Goal: Task Accomplishment & Management: Manage account settings

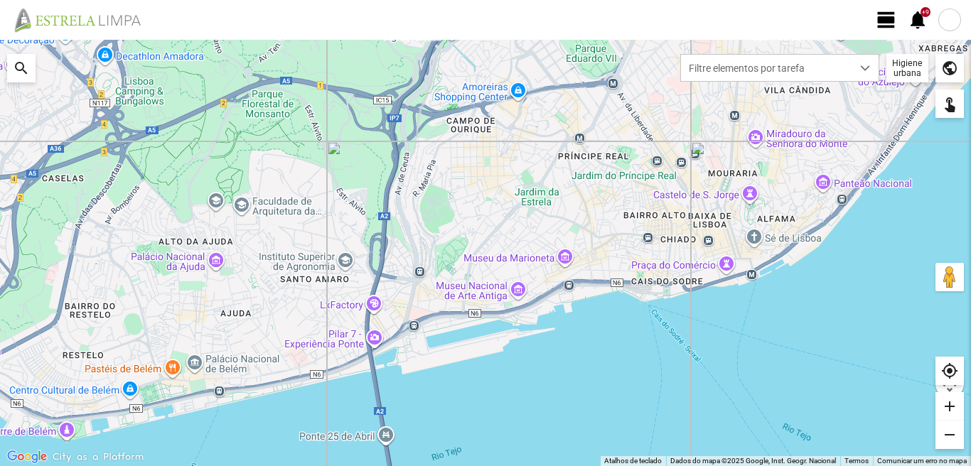
click at [887, 21] on span "view_day" at bounding box center [886, 19] width 21 height 21
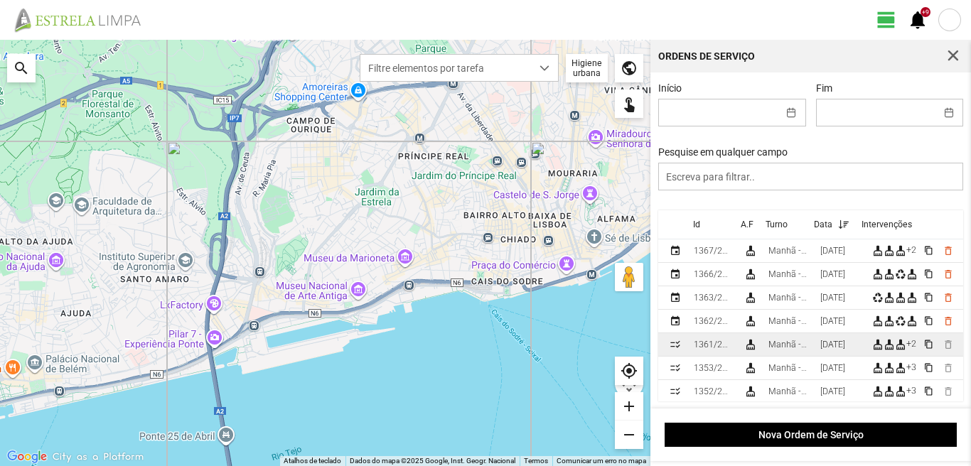
click at [815, 345] on td "Manhã - HU 1" at bounding box center [789, 344] width 52 height 23
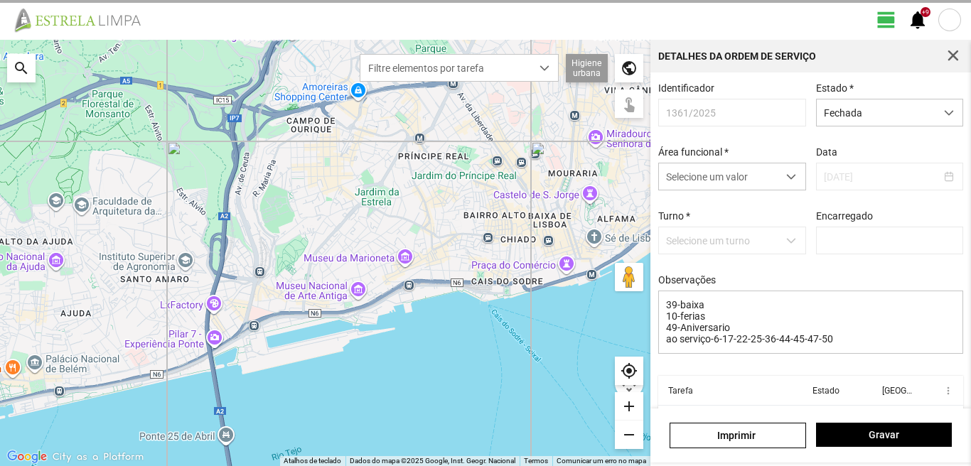
type input "[PERSON_NAME]"
click at [955, 56] on span "button" at bounding box center [953, 56] width 13 height 13
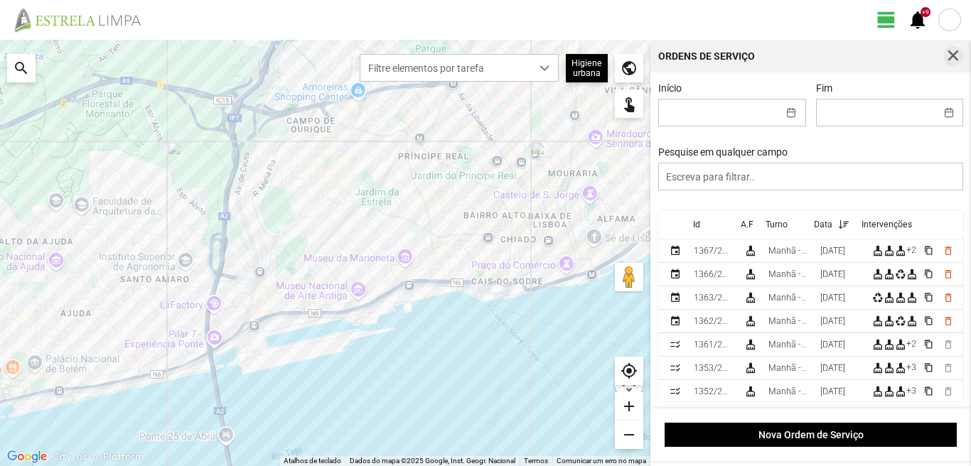
click at [951, 53] on span "button" at bounding box center [953, 56] width 13 height 13
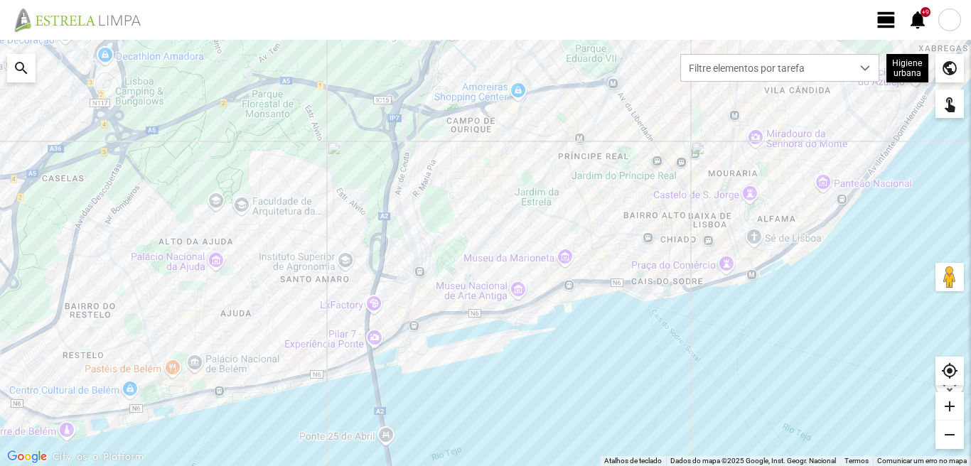
click at [947, 21] on div at bounding box center [949, 20] width 23 height 23
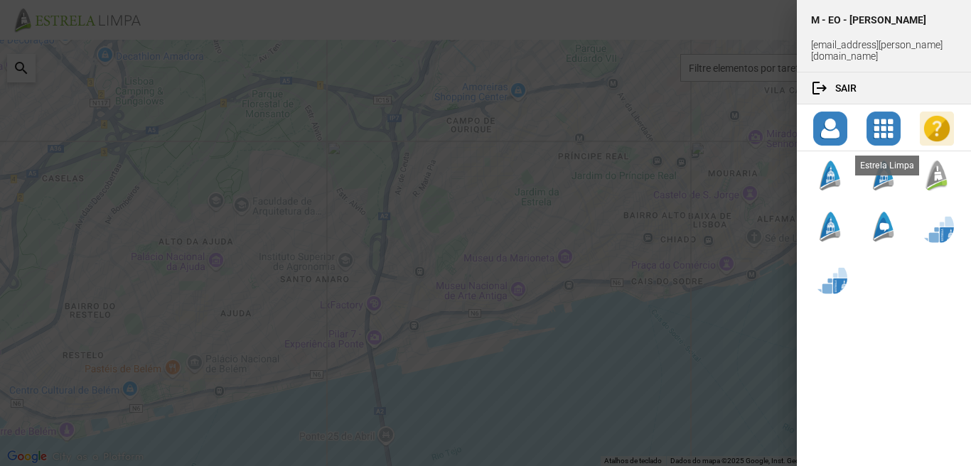
click at [935, 162] on div at bounding box center [937, 176] width 34 height 34
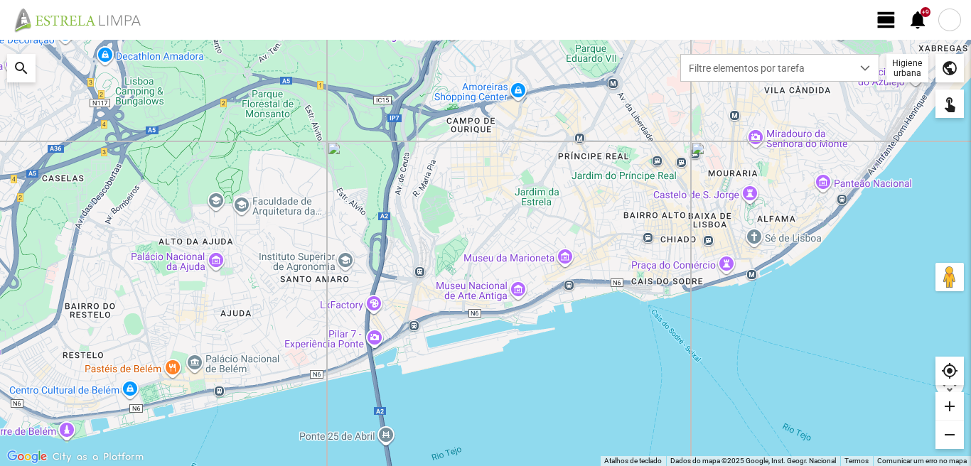
click at [882, 15] on span "view_day" at bounding box center [886, 19] width 21 height 21
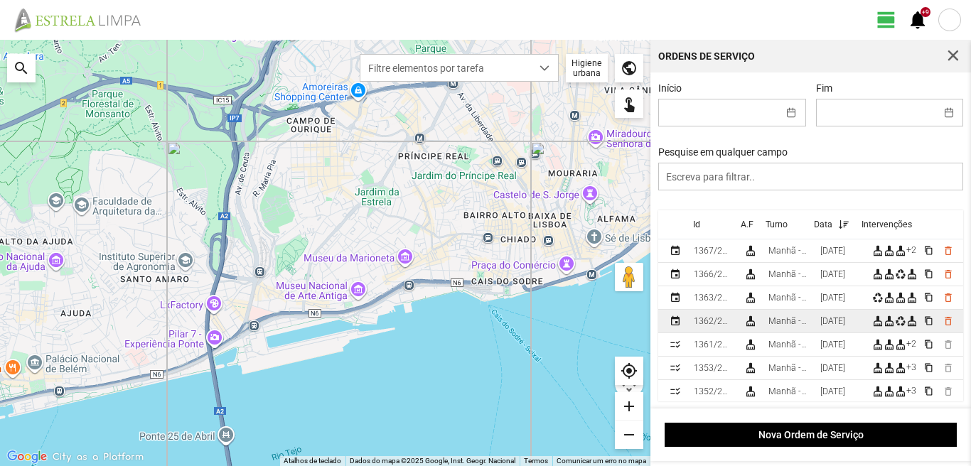
click at [827, 326] on div "[DATE]" at bounding box center [832, 321] width 25 height 10
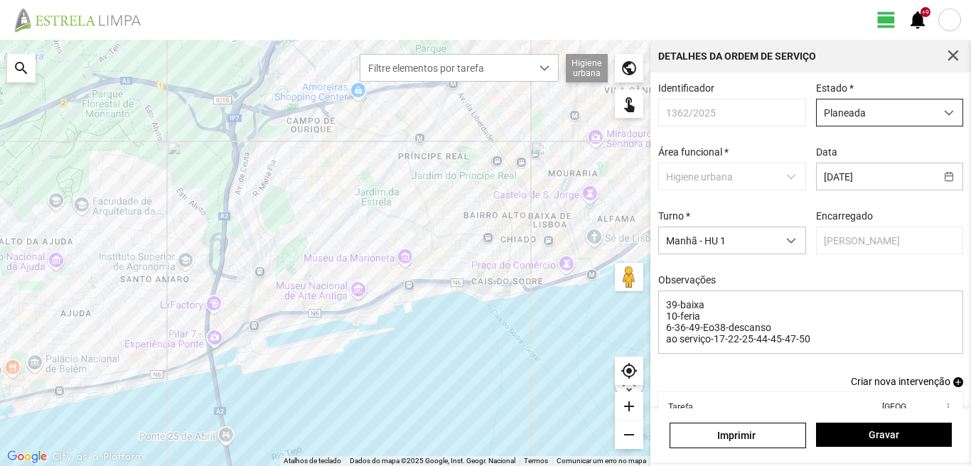
click at [859, 117] on span "Planeada" at bounding box center [876, 113] width 119 height 26
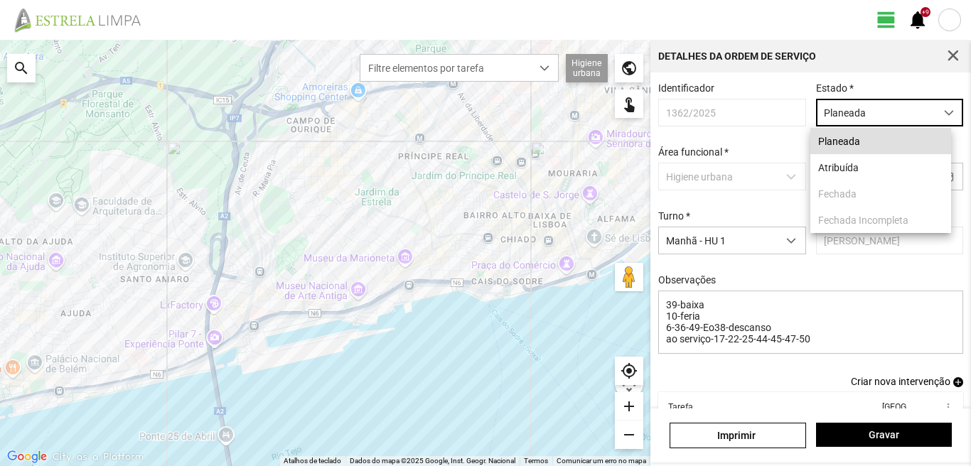
scroll to position [8, 63]
click at [851, 171] on li "Atribuída" at bounding box center [880, 167] width 141 height 26
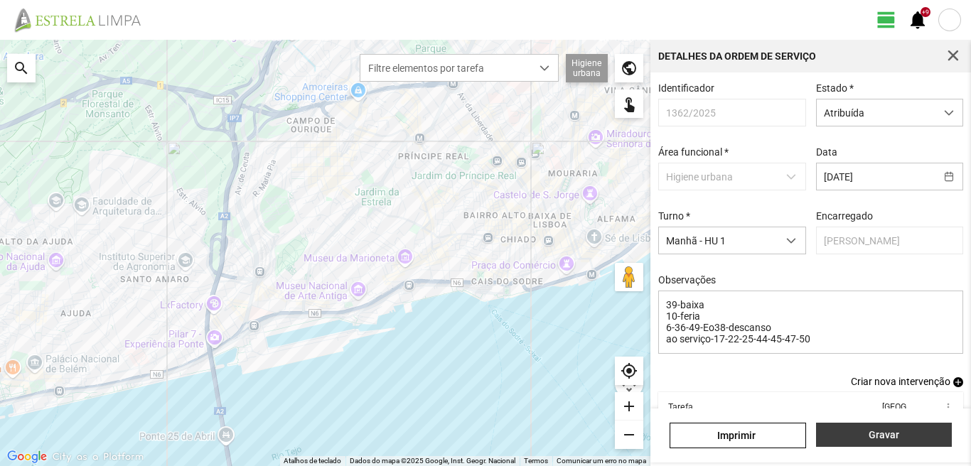
click at [845, 444] on button "Gravar" at bounding box center [884, 435] width 136 height 24
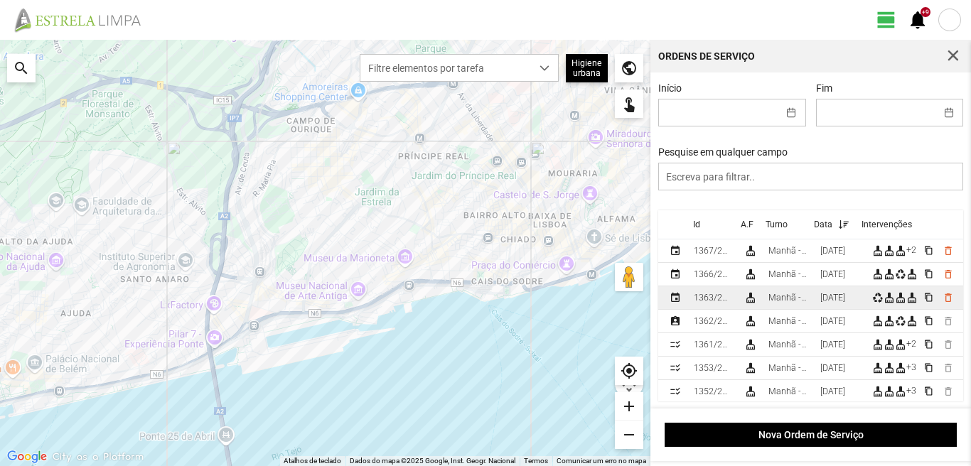
click at [844, 303] on div "[DATE]" at bounding box center [832, 298] width 25 height 10
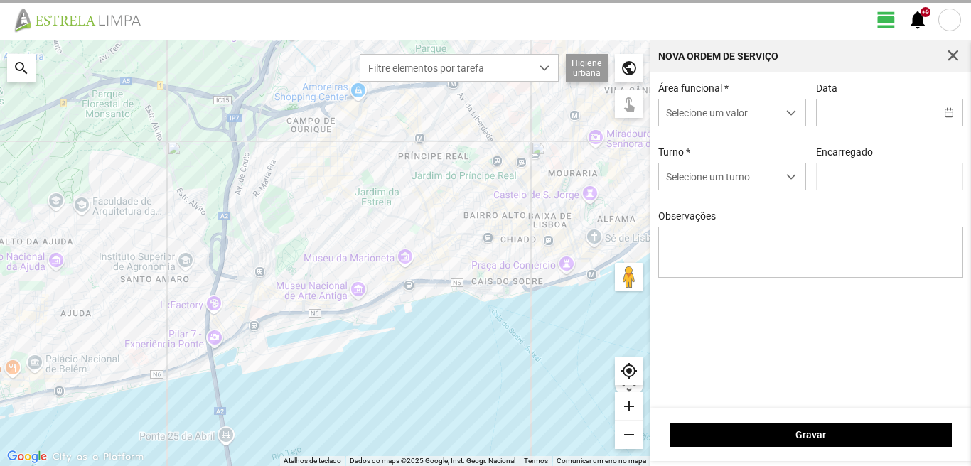
type input "[DATE]"
type textarea "39-baixa 10-ferias 6-36-49-Eo38-descanso ao serviço-17-22-25-44-45-47-50"
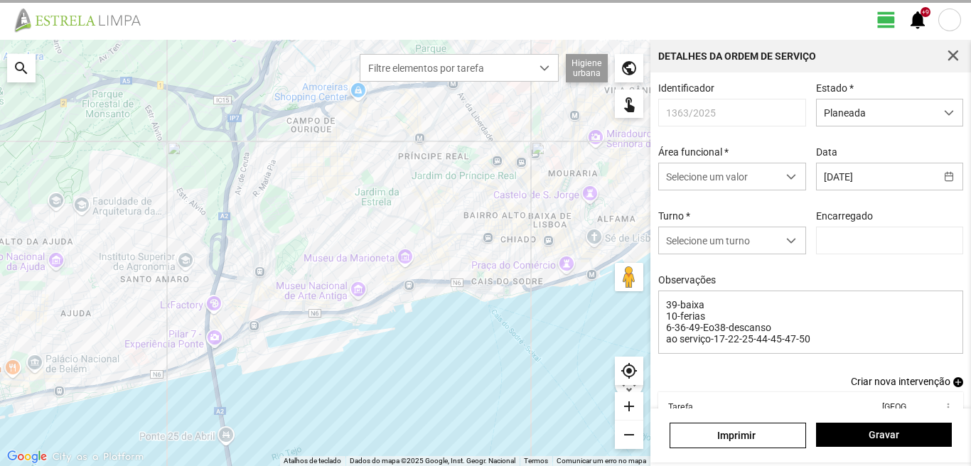
type input "[PERSON_NAME]"
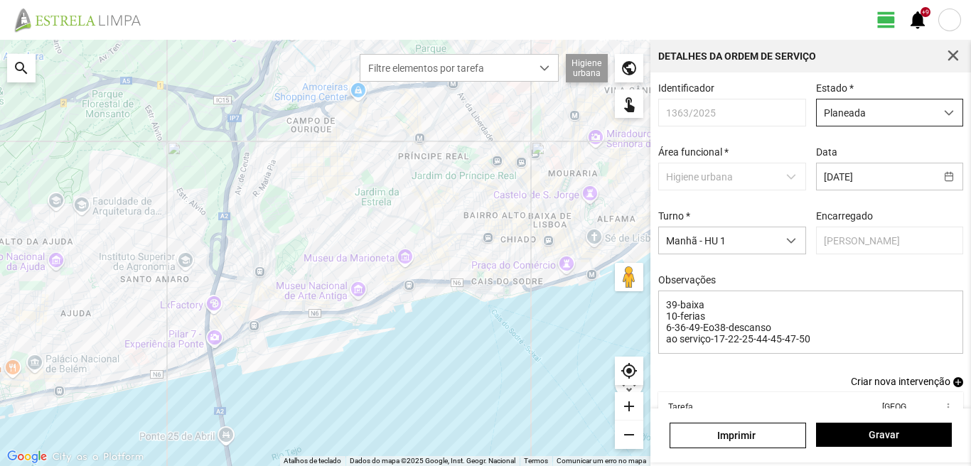
click at [854, 109] on span "Planeada" at bounding box center [876, 113] width 119 height 26
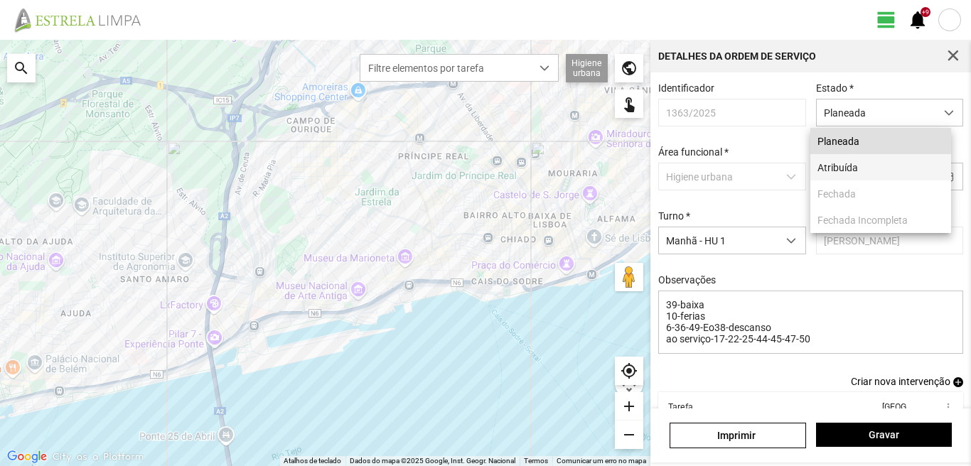
click at [843, 171] on li "Atribuída" at bounding box center [880, 167] width 141 height 26
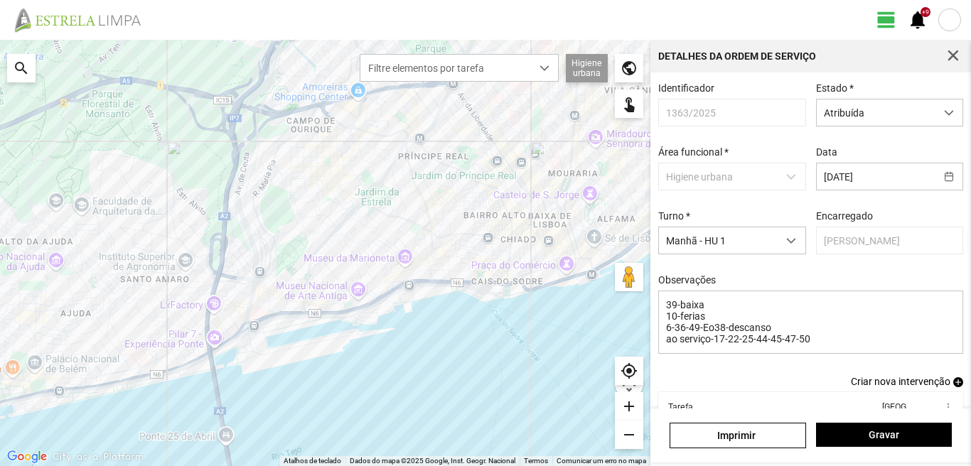
click at [868, 421] on div "Imprimir Gravar" at bounding box center [810, 436] width 321 height 54
click at [871, 432] on span "Gravar" at bounding box center [883, 434] width 121 height 11
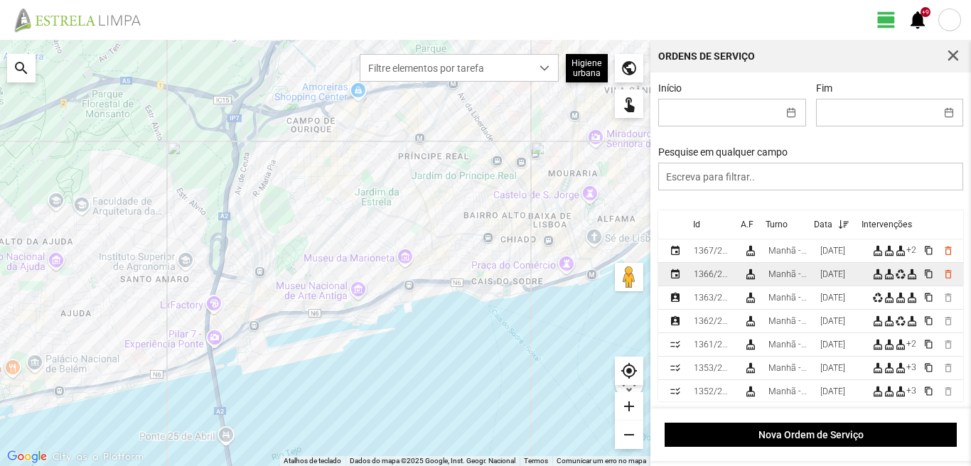
click at [845, 276] on div "[DATE]" at bounding box center [832, 274] width 25 height 10
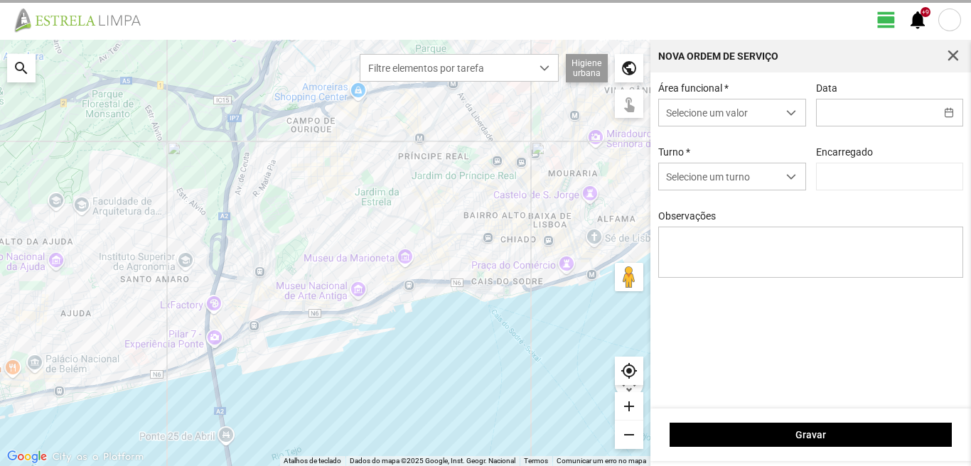
type input "[DATE]"
type textarea "10-ferias 39-nâo se sabe 17-25-44-47-50-descanso ao serviço-6-22-36-45-49-Eo38"
type input "[PERSON_NAME]"
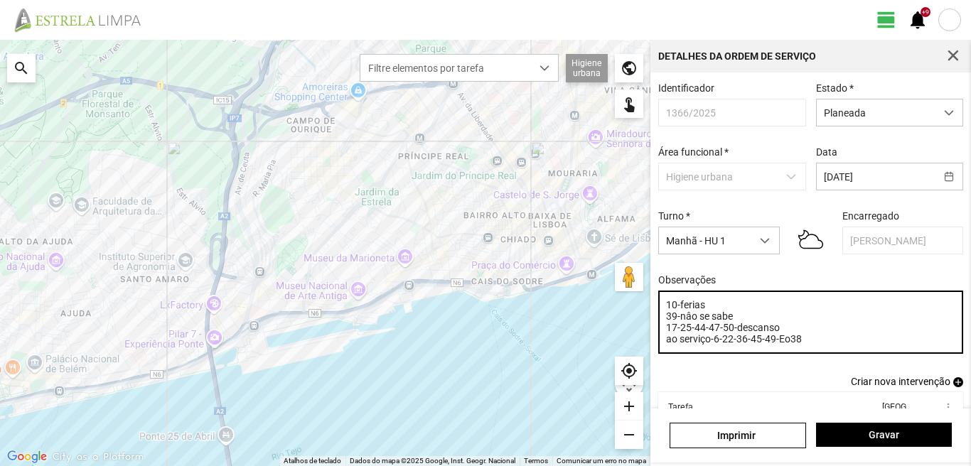
click at [774, 345] on textarea "10-ferias 39-nâo se sabe 17-25-44-47-50-descanso ao serviço-6-22-36-45-49-Eo38" at bounding box center [811, 322] width 306 height 63
click at [734, 323] on textarea "10-ferias 39-nâo se sabe 17-25-44-47-50-descanso ao serviço-6-22-36-45-Eo38" at bounding box center [811, 322] width 306 height 63
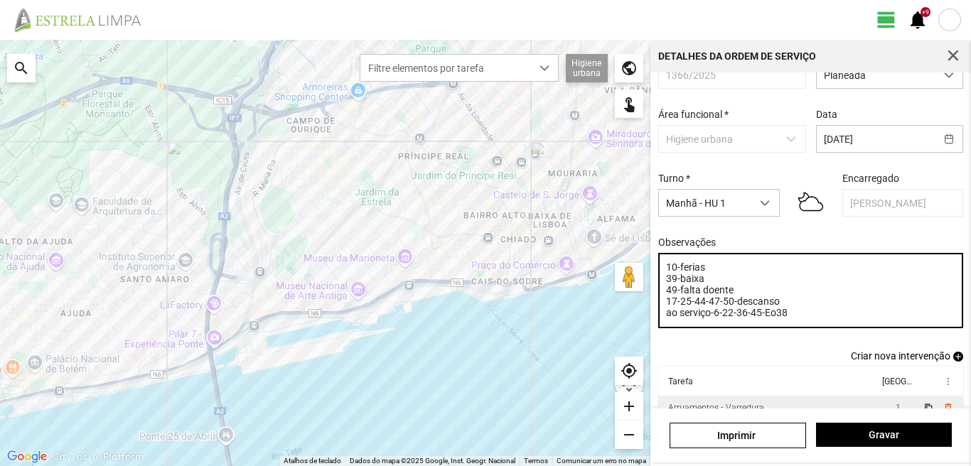
scroll to position [102, 0]
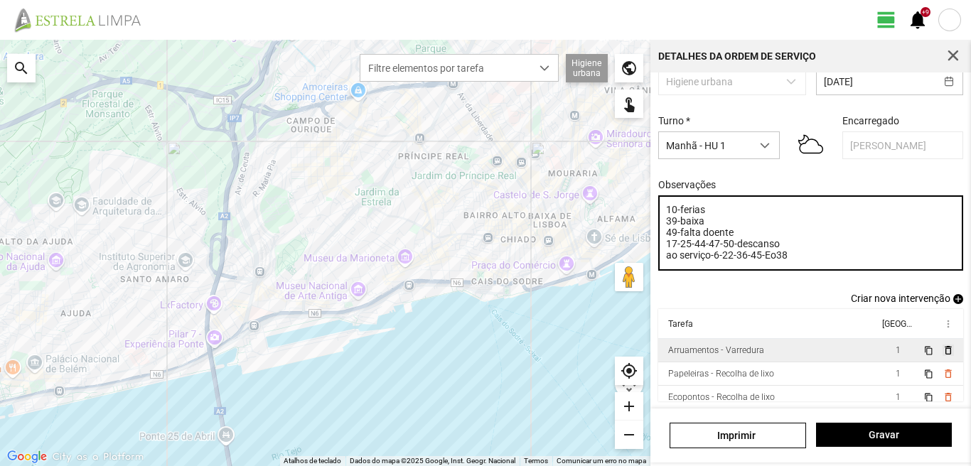
type textarea "10-ferias 39-baixa 49-falta doente 17-25-44-47-50-descanso ao serviço-6-22-36-4…"
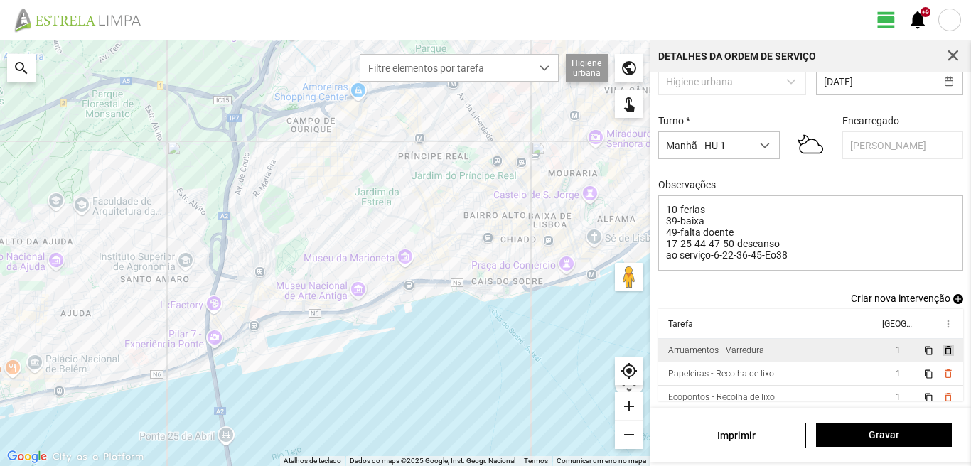
click at [942, 351] on span "delete_outline" at bounding box center [947, 350] width 11 height 11
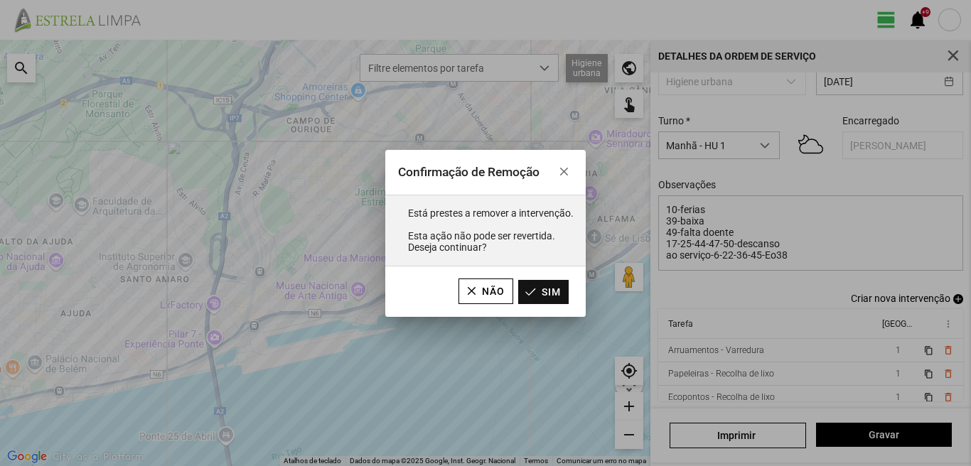
click at [532, 295] on button "Sim" at bounding box center [543, 292] width 50 height 24
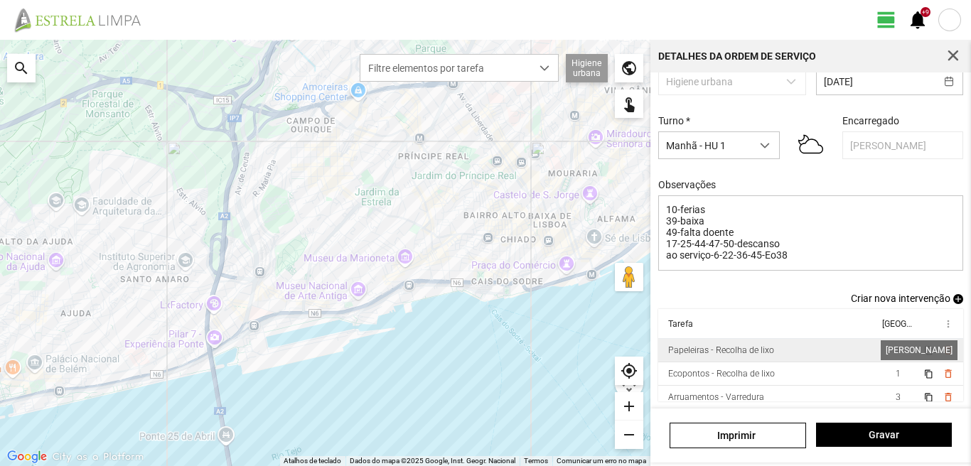
click at [896, 350] on span "1" at bounding box center [898, 350] width 5 height 10
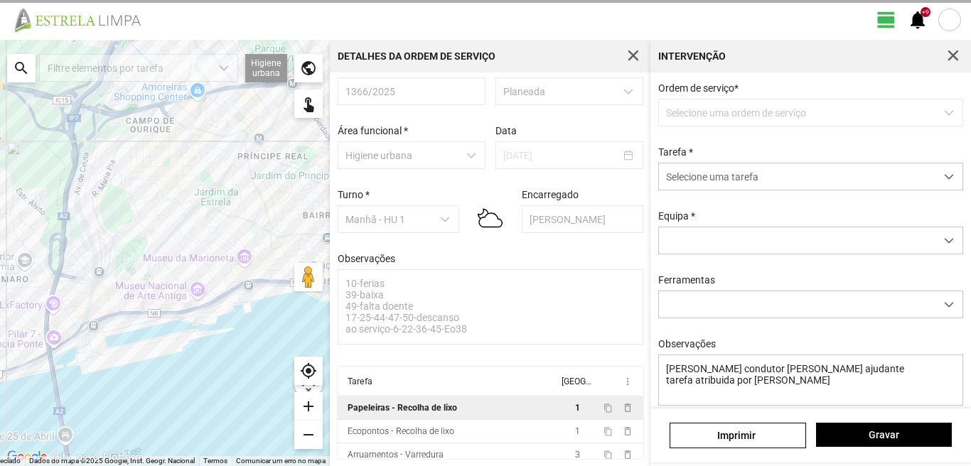
scroll to position [27, 0]
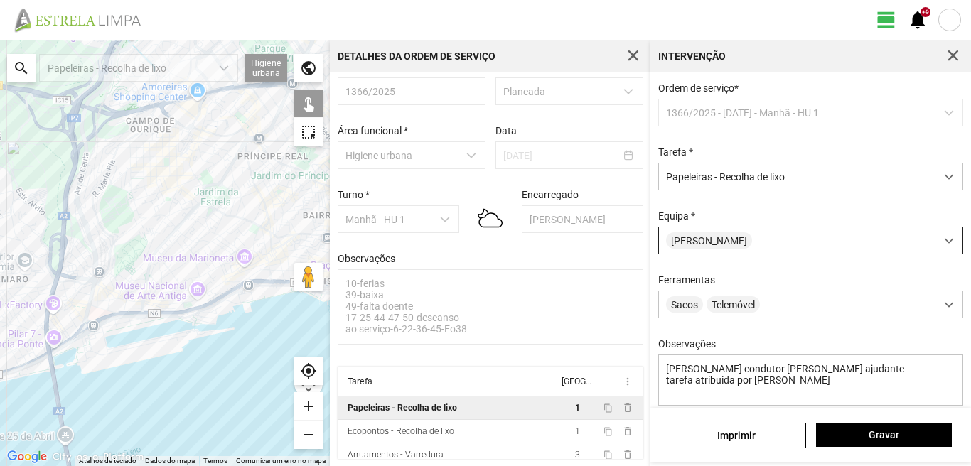
click at [749, 240] on div "Luís Nunes" at bounding box center [797, 240] width 276 height 26
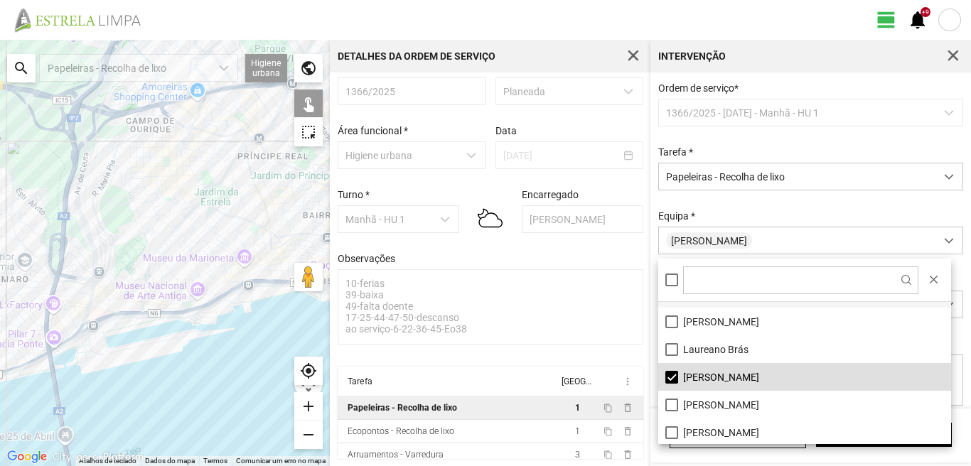
scroll to position [142, 0]
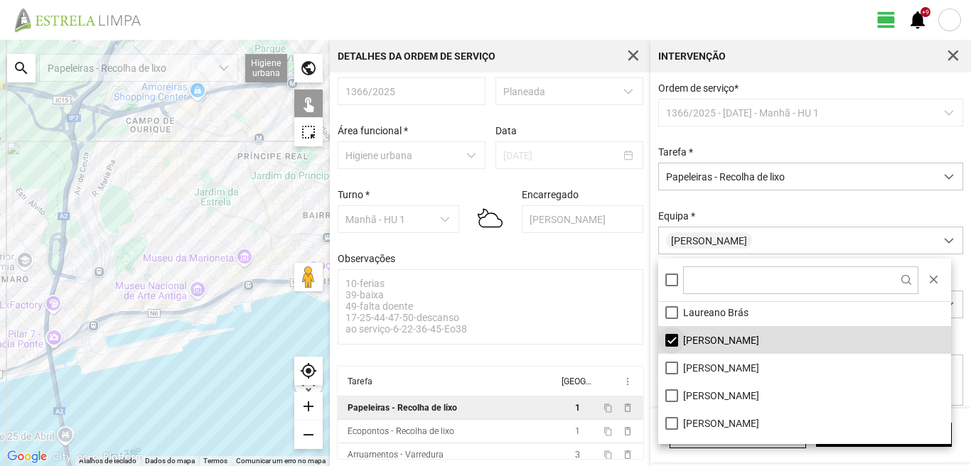
click at [672, 339] on li "Luís Nunes" at bounding box center [804, 340] width 293 height 28
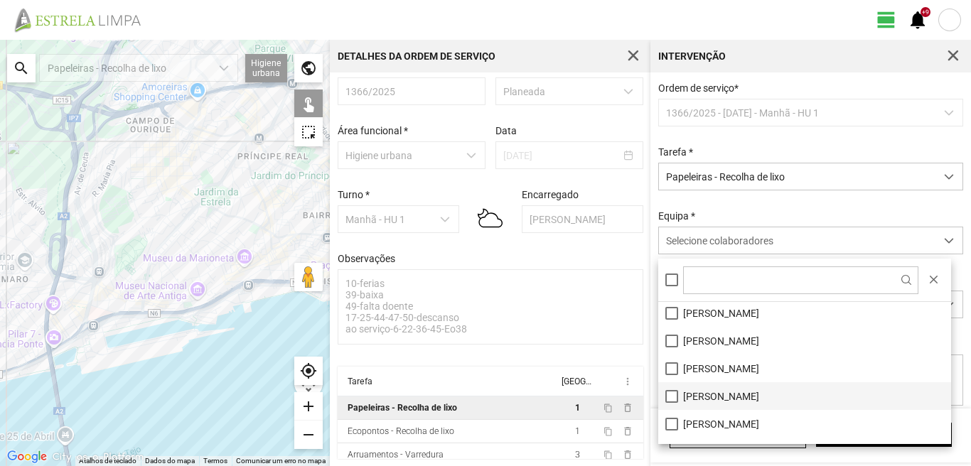
scroll to position [190, 0]
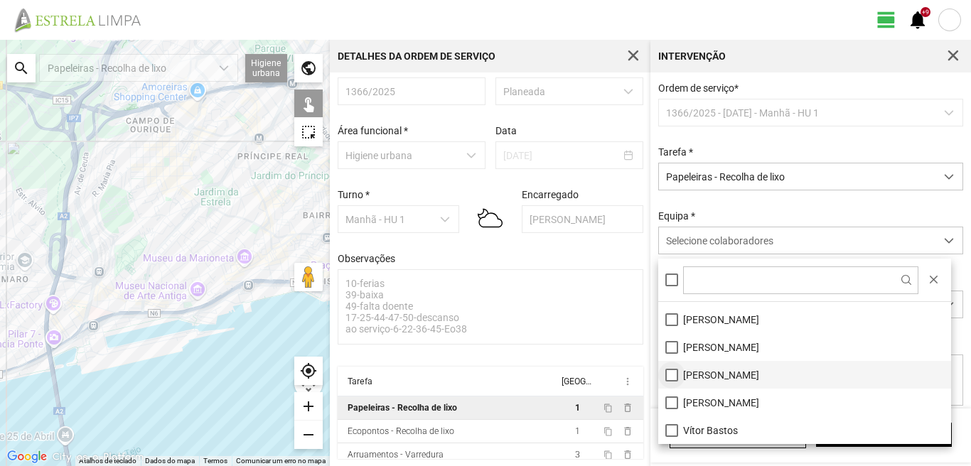
click at [667, 372] on li "Raul Peres" at bounding box center [804, 375] width 293 height 28
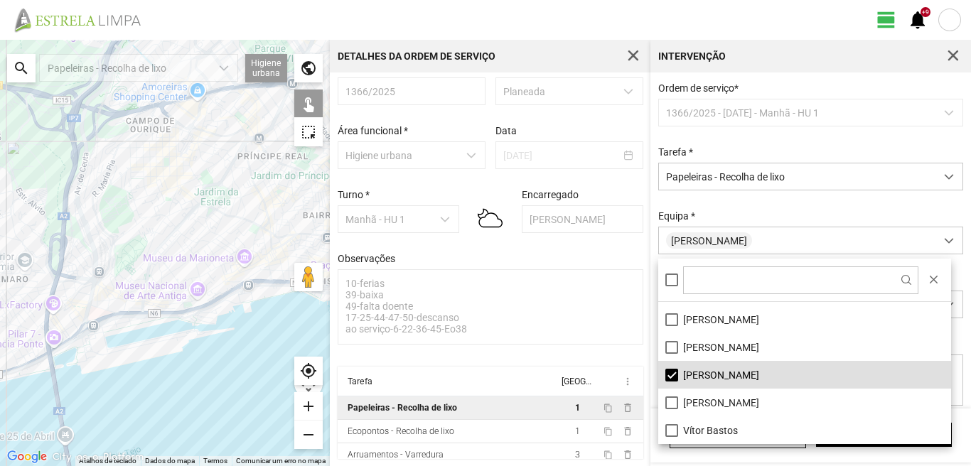
click at [253, 244] on div at bounding box center [165, 253] width 330 height 426
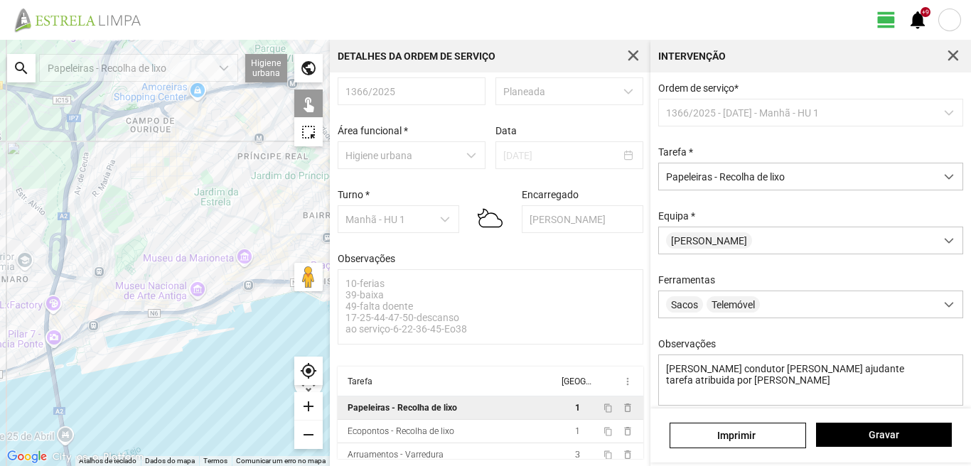
click at [253, 244] on div at bounding box center [165, 253] width 330 height 426
click at [881, 434] on span "Gravar" at bounding box center [883, 434] width 121 height 11
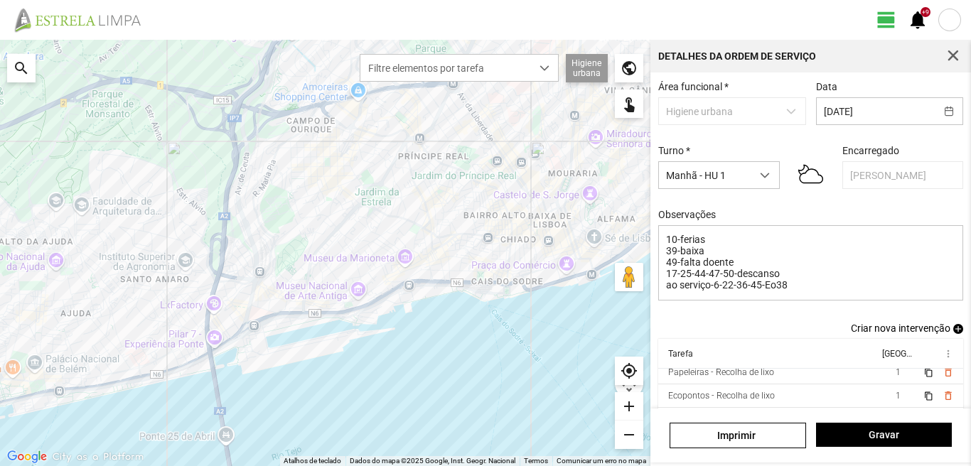
scroll to position [102, 0]
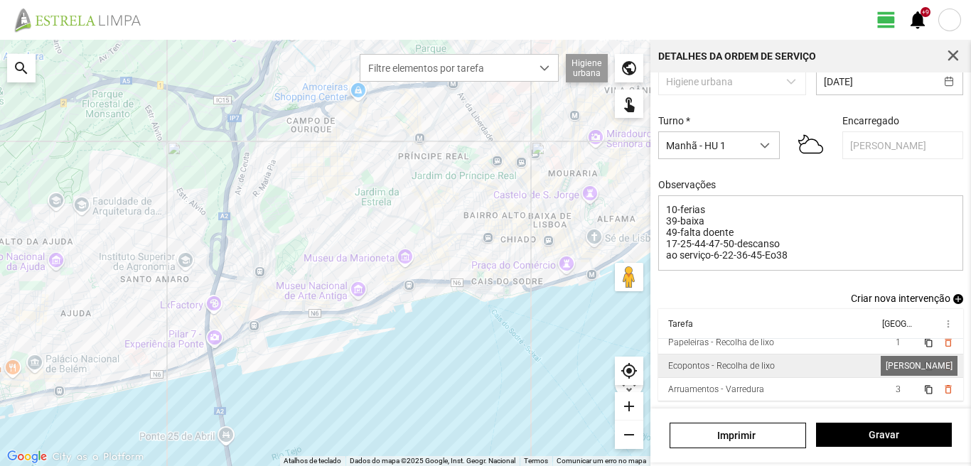
click at [896, 361] on span "1" at bounding box center [898, 366] width 5 height 10
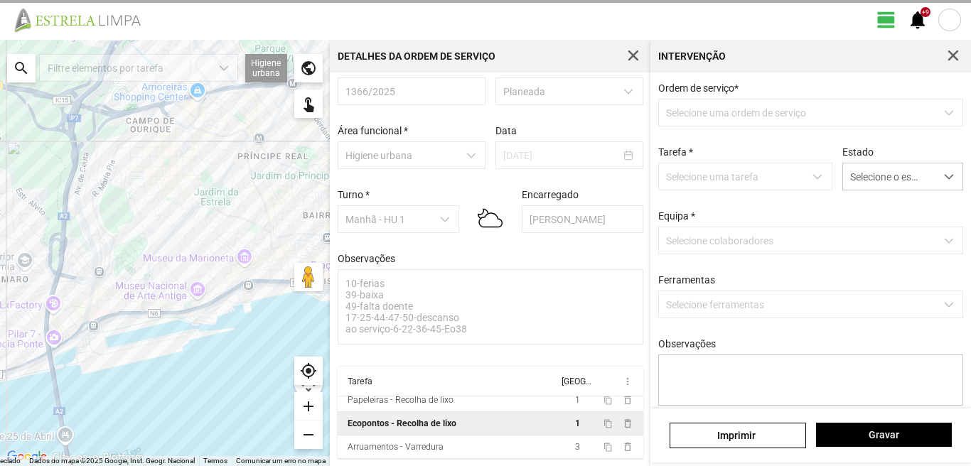
scroll to position [27, 0]
type textarea "marco condutor luis ajudante"
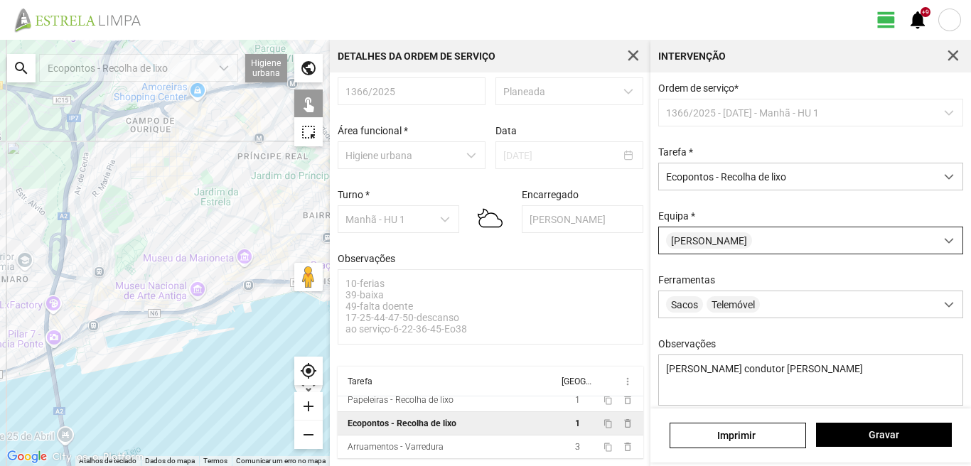
click at [743, 237] on div "Luís Nunes" at bounding box center [797, 240] width 276 height 26
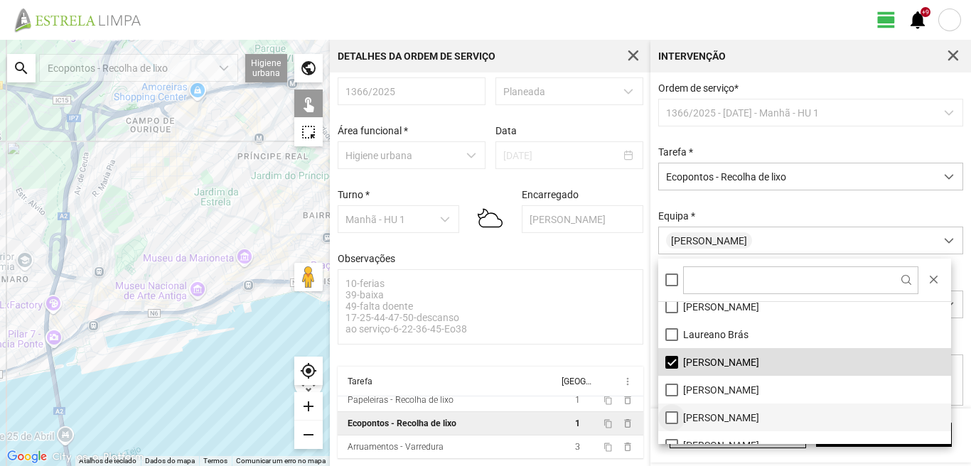
scroll to position [119, 0]
click at [672, 361] on li "Luís Nunes" at bounding box center [804, 363] width 293 height 28
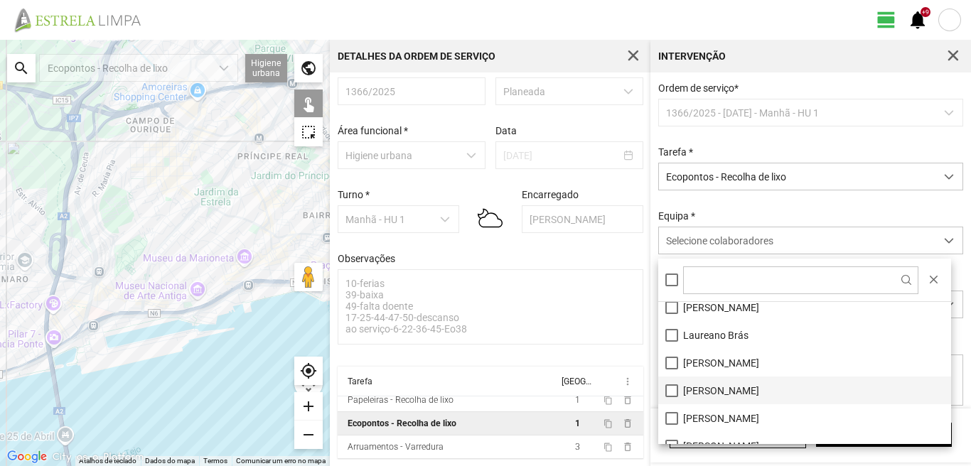
scroll to position [190, 0]
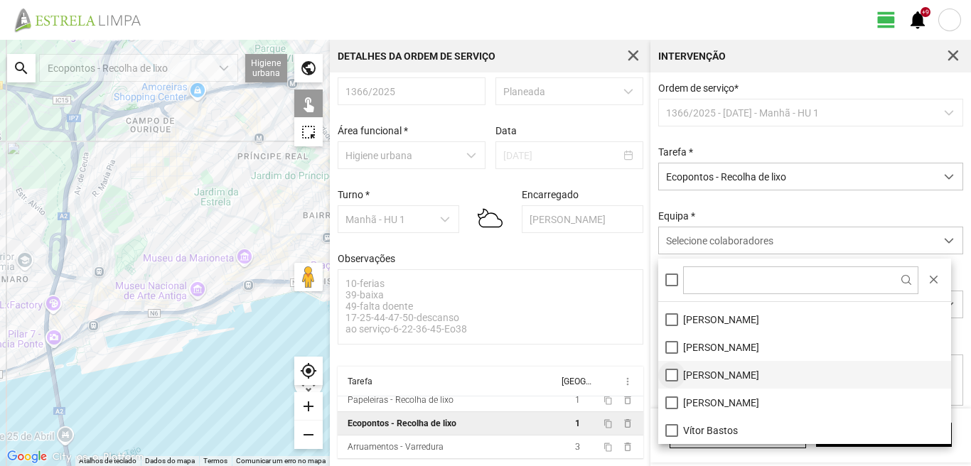
click at [669, 371] on li "Raul Peres" at bounding box center [804, 375] width 293 height 28
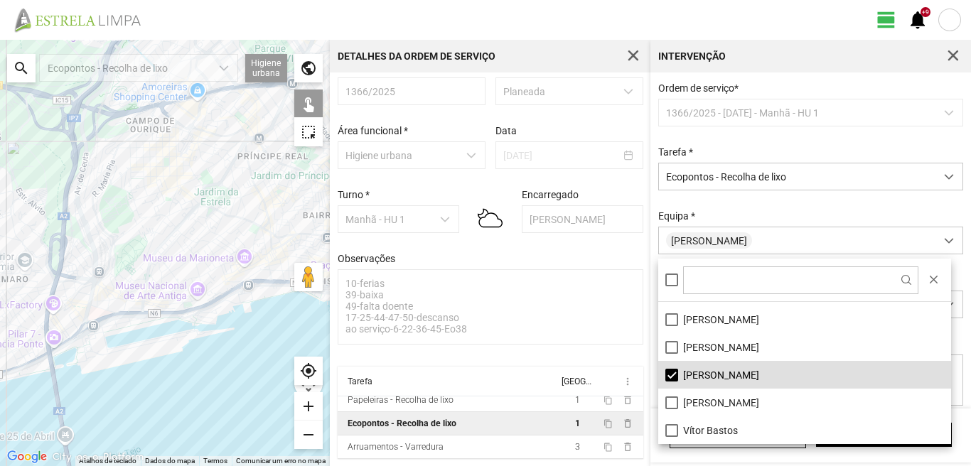
click at [203, 247] on div at bounding box center [165, 253] width 330 height 426
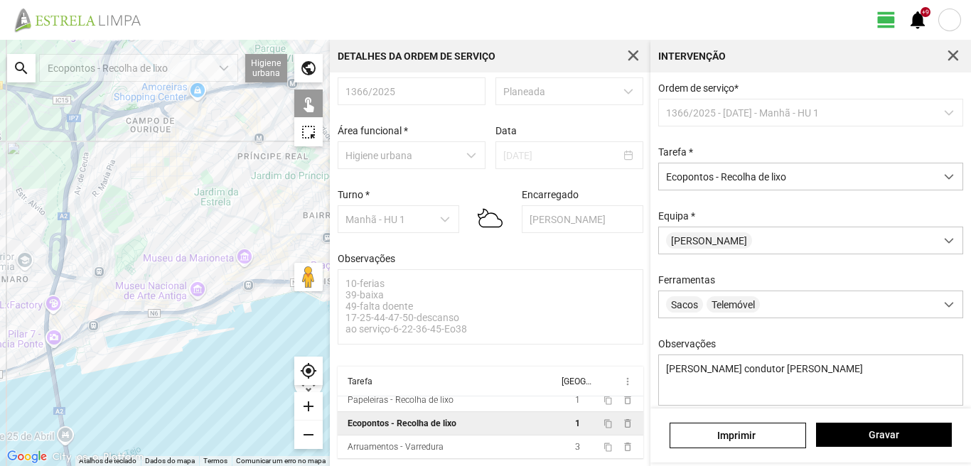
click at [205, 245] on div at bounding box center [165, 253] width 330 height 426
click at [849, 441] on button "Gravar" at bounding box center [884, 435] width 136 height 24
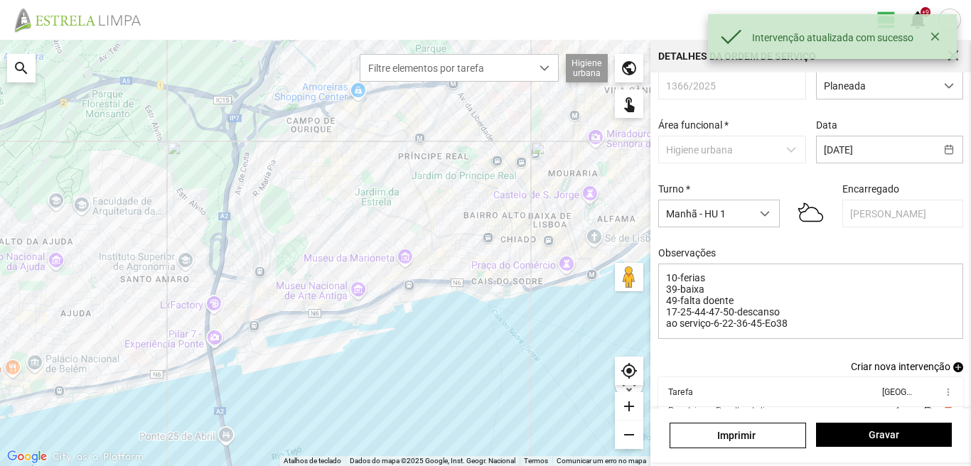
scroll to position [102, 0]
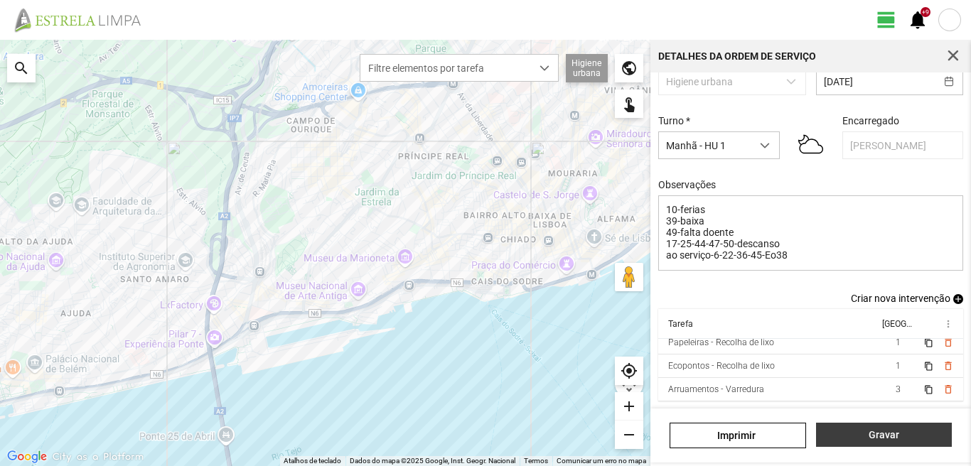
click at [881, 436] on span "Gravar" at bounding box center [883, 434] width 121 height 11
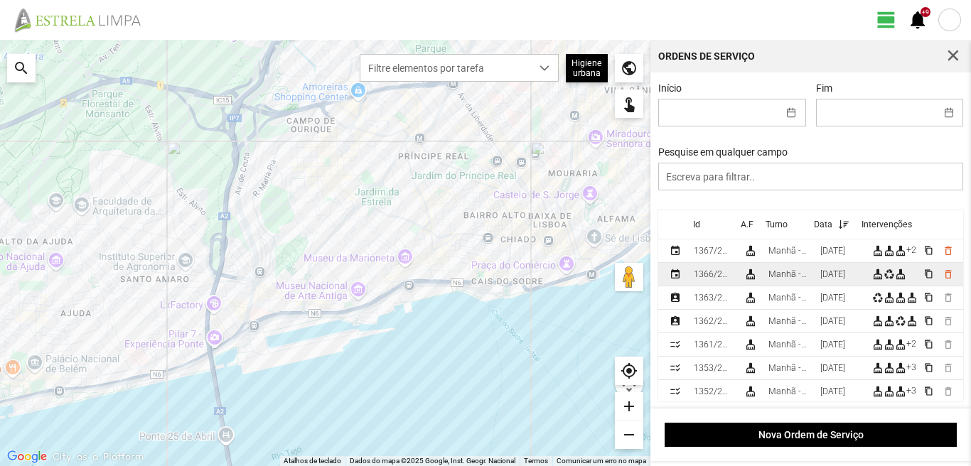
click at [842, 277] on div "[DATE]" at bounding box center [832, 274] width 25 height 10
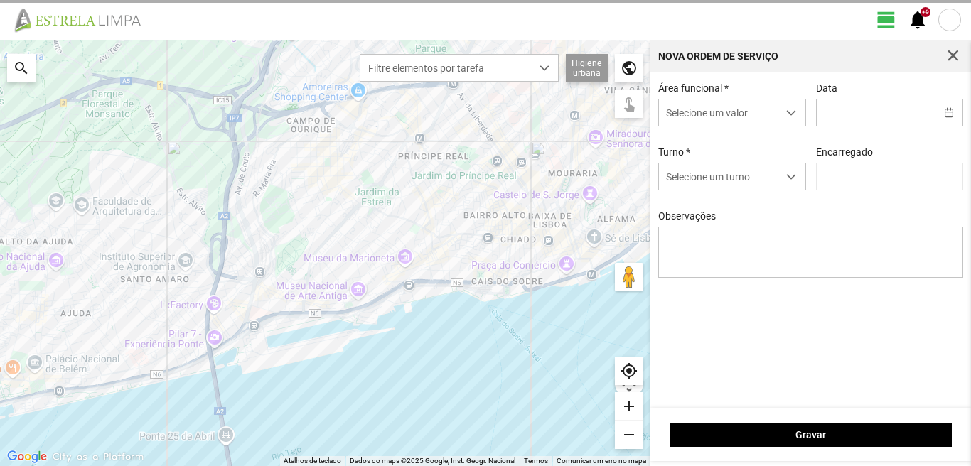
type input "[DATE]"
type textarea "10-ferias 39-baixa 49-falta doente 17-25-44-47-50-descanso ao serviço-6-22-36-4…"
type input "[PERSON_NAME]"
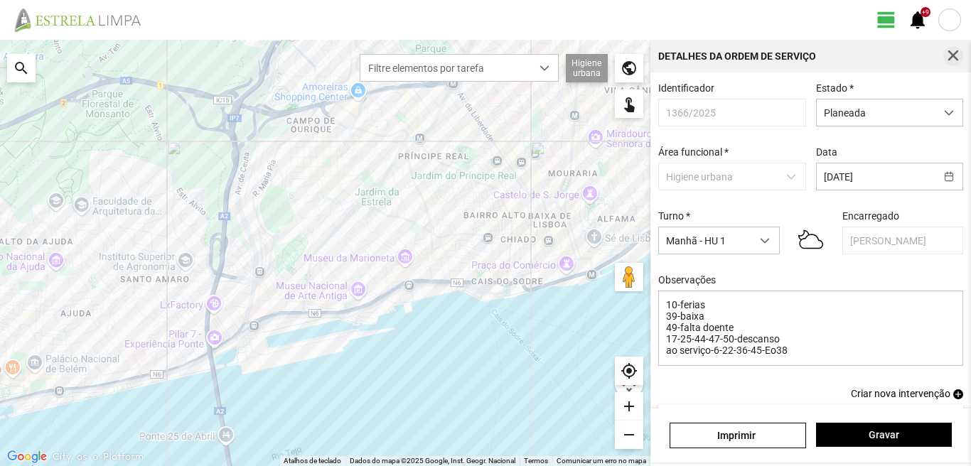
click at [956, 55] on span "button" at bounding box center [953, 56] width 13 height 13
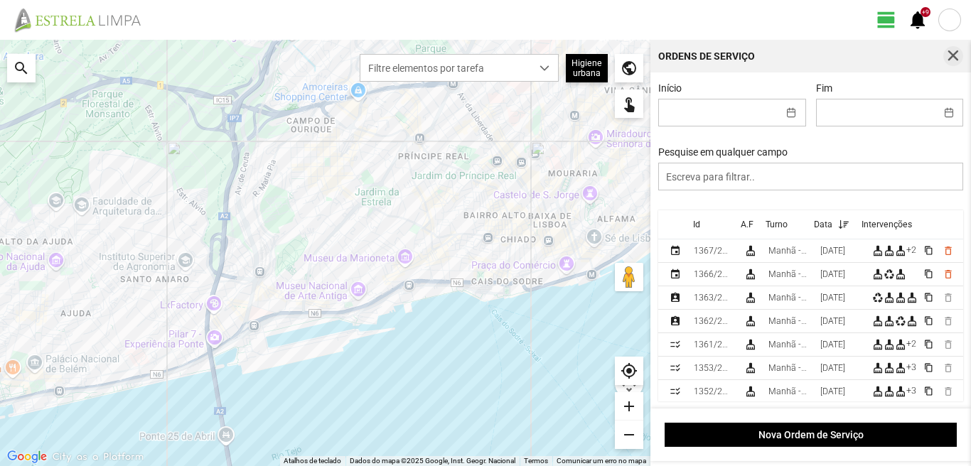
click at [955, 52] on span "button" at bounding box center [953, 56] width 13 height 13
